Goal: Task Accomplishment & Management: Manage account settings

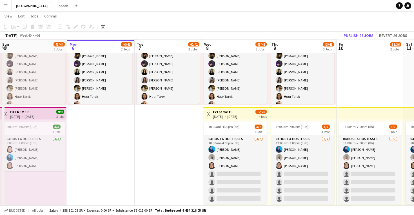
scroll to position [61, 0]
click at [134, 166] on app-date-cell "5:45pm-11:30pm (5h45m) 12/12 1 Role Promoter [DATE] 5:45pm-11:30pm (5h45m) [PER…" at bounding box center [100, 157] width 67 height 308
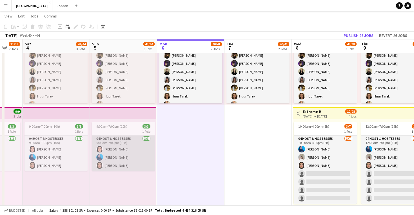
scroll to position [0, 189]
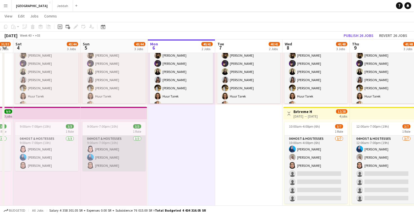
click at [114, 159] on app-card-role "04 Host & Hostesses [DATE] 9:00am-7:00pm (10h) [PERSON_NAME] [PERSON_NAME] [PER…" at bounding box center [114, 154] width 63 height 36
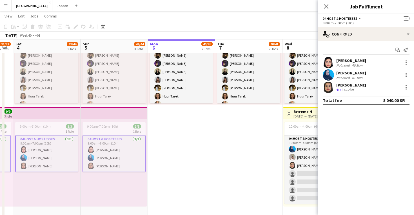
click at [328, 76] on app-user-avatar at bounding box center [328, 74] width 11 height 11
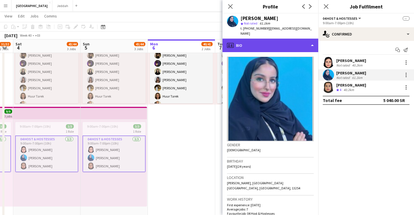
click at [284, 40] on div "profile Bio" at bounding box center [271, 46] width 96 height 14
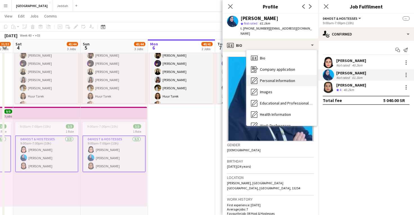
click at [287, 78] on span "Personal Information" at bounding box center [277, 80] width 35 height 5
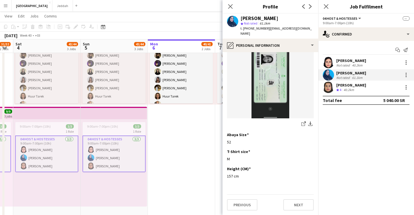
scroll to position [312, 0]
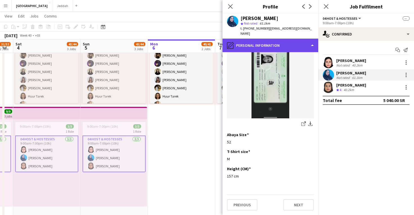
click at [275, 44] on div "pencil4 Personal Information" at bounding box center [271, 46] width 96 height 14
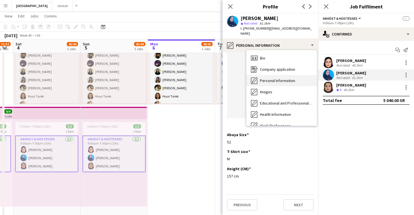
click at [278, 78] on span "Personal Information" at bounding box center [277, 80] width 35 height 5
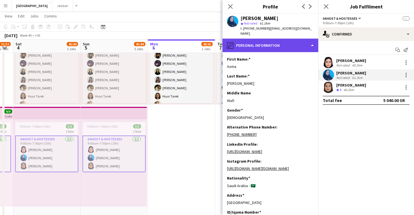
click at [279, 39] on div "pencil4 Personal Information" at bounding box center [271, 46] width 96 height 14
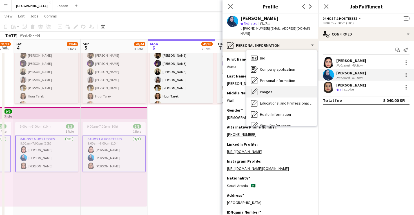
click at [284, 90] on div "Images Images" at bounding box center [282, 91] width 70 height 11
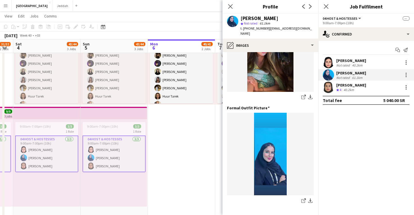
scroll to position [155, 0]
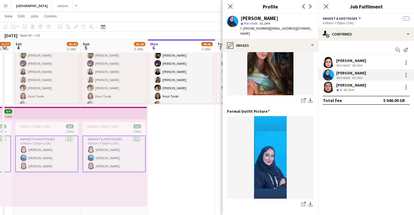
click at [302, 98] on icon "share-external-link-1" at bounding box center [304, 100] width 5 height 5
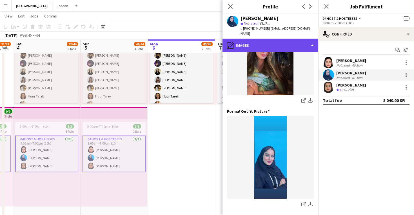
click at [266, 41] on div "pencil4 Images" at bounding box center [271, 46] width 96 height 14
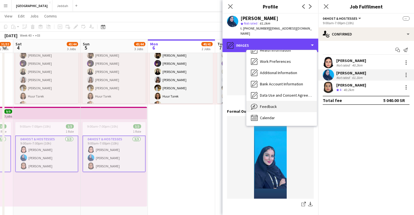
scroll to position [64, 0]
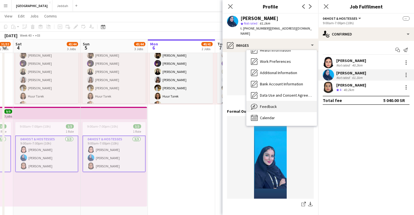
click at [279, 101] on div "Feedback Feedback" at bounding box center [282, 106] width 70 height 11
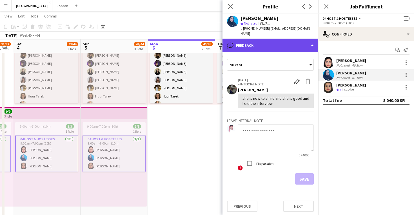
click at [284, 41] on div "bubble-pencil Feedback" at bounding box center [271, 46] width 96 height 14
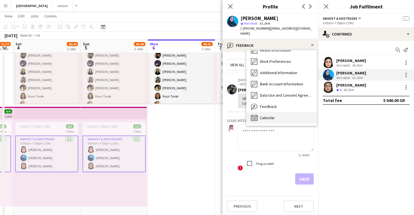
click at [283, 112] on div "Calendar Calendar" at bounding box center [282, 117] width 70 height 11
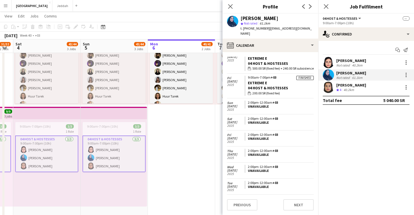
scroll to position [165, 0]
click at [326, 7] on icon "Close pop-in" at bounding box center [326, 6] width 5 height 5
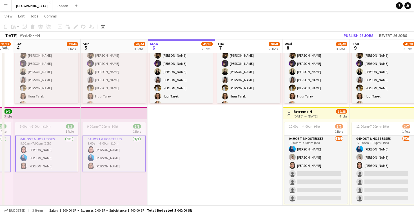
click at [266, 129] on app-date-cell "5:45pm-11:30pm (5h45m) 12/12 1 Role Promoter [DATE] 5:45pm-11:30pm (5h45m) [PER…" at bounding box center [248, 157] width 67 height 308
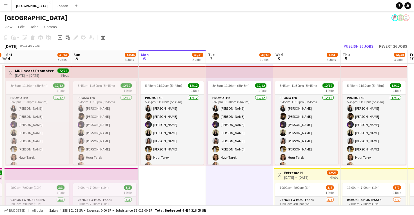
scroll to position [0, 0]
click at [235, 39] on app-toolbar "Copy Paste Paste Command V Paste with crew Command Shift V Paste linked Job [GE…" at bounding box center [207, 38] width 414 height 10
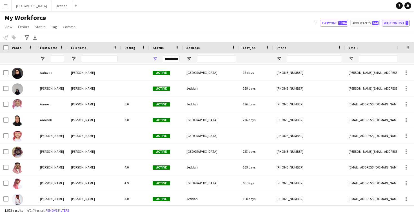
click at [401, 21] on button "Waiting list 1" at bounding box center [396, 23] width 28 height 7
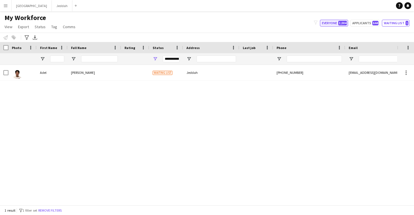
click at [338, 24] on button "Everyone 3,004" at bounding box center [334, 23] width 28 height 7
type input "**********"
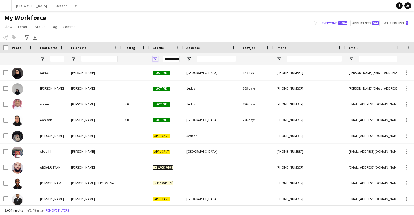
click at [157, 60] on span "Open Filter Menu" at bounding box center [155, 58] width 5 height 5
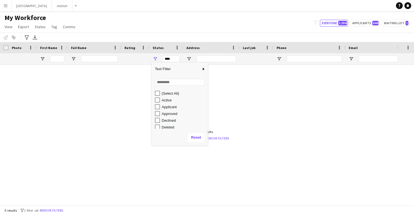
click at [158, 97] on div "Active" at bounding box center [181, 100] width 53 height 7
type input "**********"
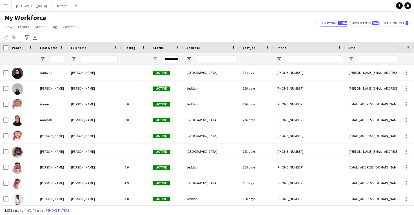
click at [159, 25] on div "My Workforce View Views Default view New view Update view Delete view Edit name…" at bounding box center [207, 23] width 414 height 19
click at [52, 3] on button "Jeddah Close" at bounding box center [62, 5] width 21 height 11
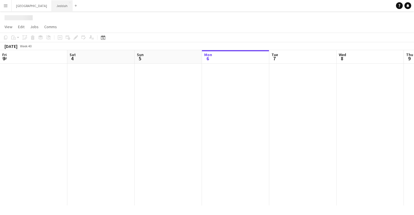
scroll to position [0, 135]
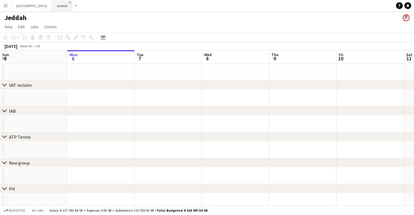
click at [69, 3] on app-icon "Close" at bounding box center [70, 2] width 2 height 2
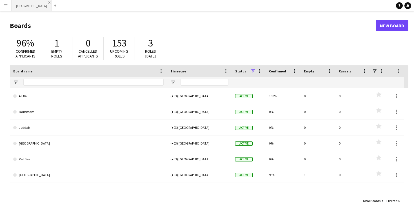
click at [48, 1] on app-icon "Close" at bounding box center [49, 2] width 2 height 2
click at [6, 6] on app-icon "Menu" at bounding box center [5, 5] width 5 height 5
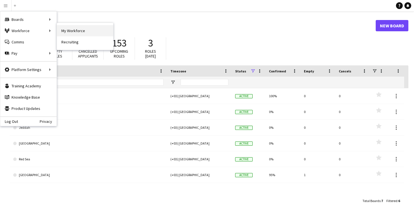
click at [67, 29] on link "My Workforce" at bounding box center [85, 30] width 56 height 11
